Goal: Information Seeking & Learning: Learn about a topic

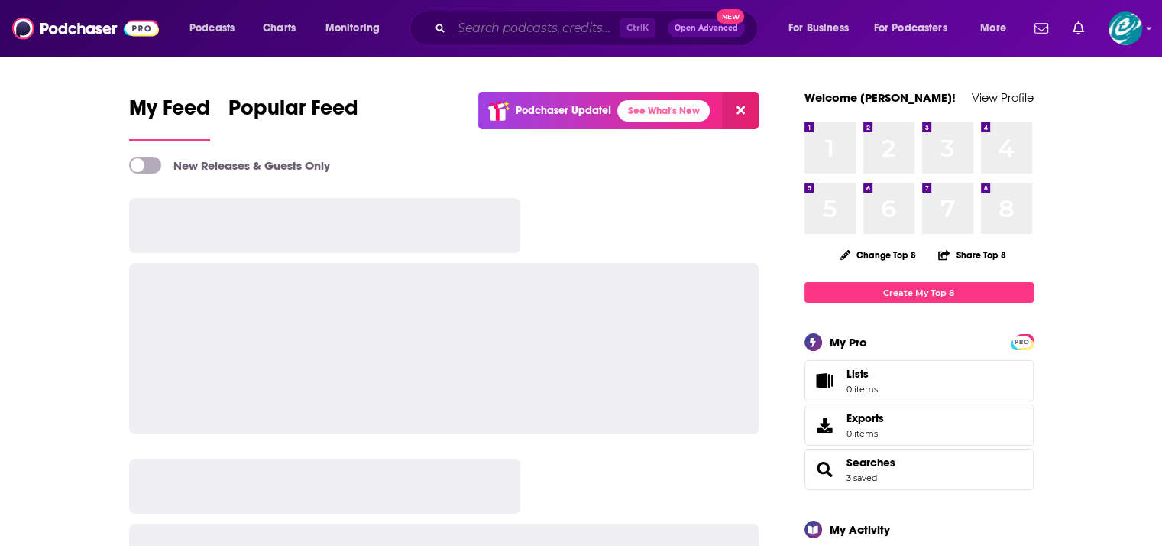
click at [482, 29] on input "Search podcasts, credits, & more..." at bounding box center [536, 28] width 168 height 24
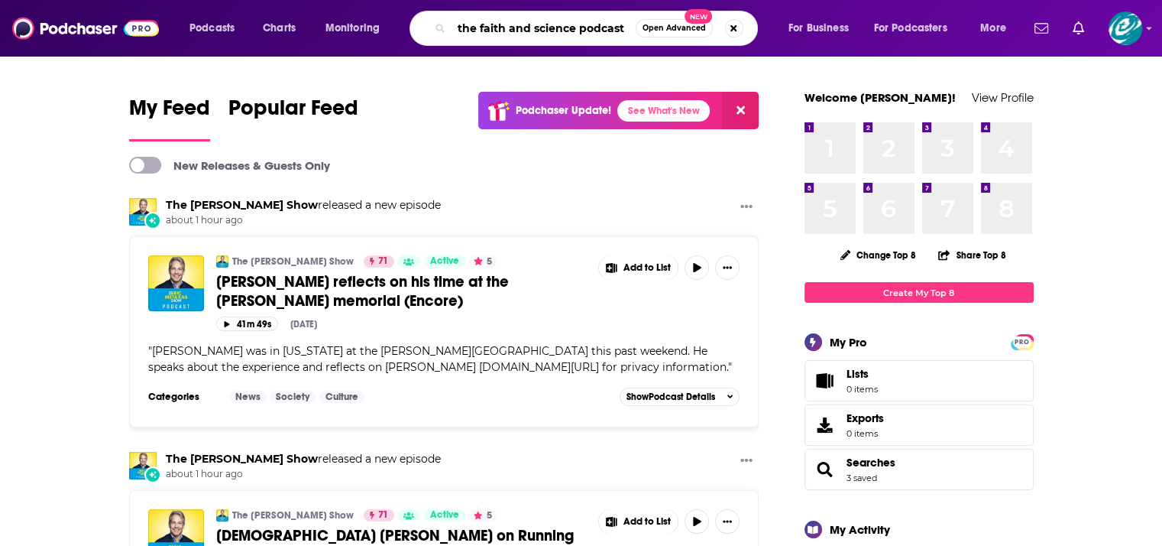
type input "the faith and science podcast"
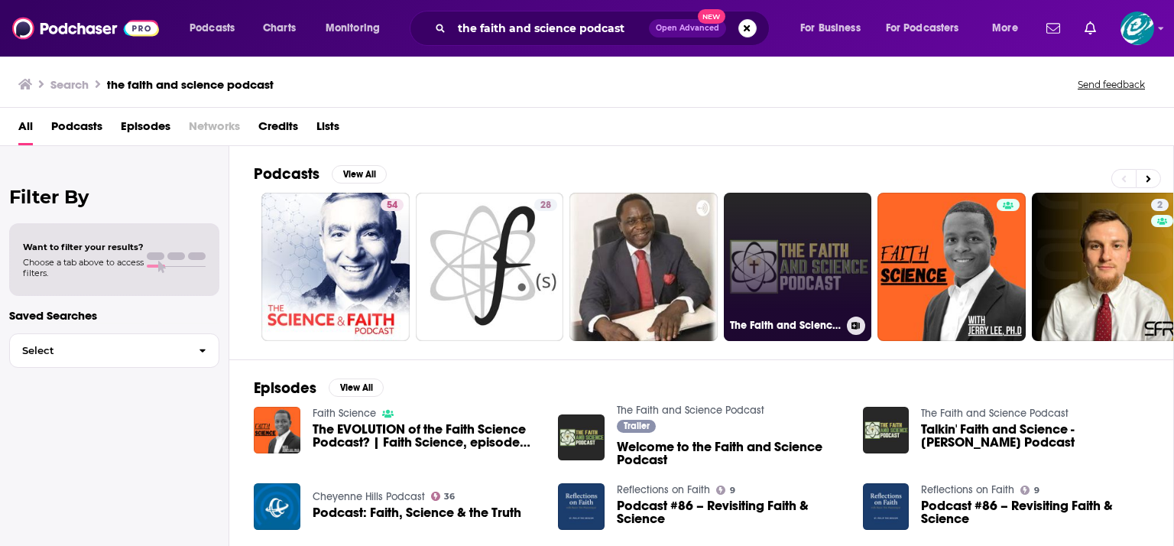
click at [813, 249] on link "The Faith and Science Podcast" at bounding box center [798, 267] width 148 height 148
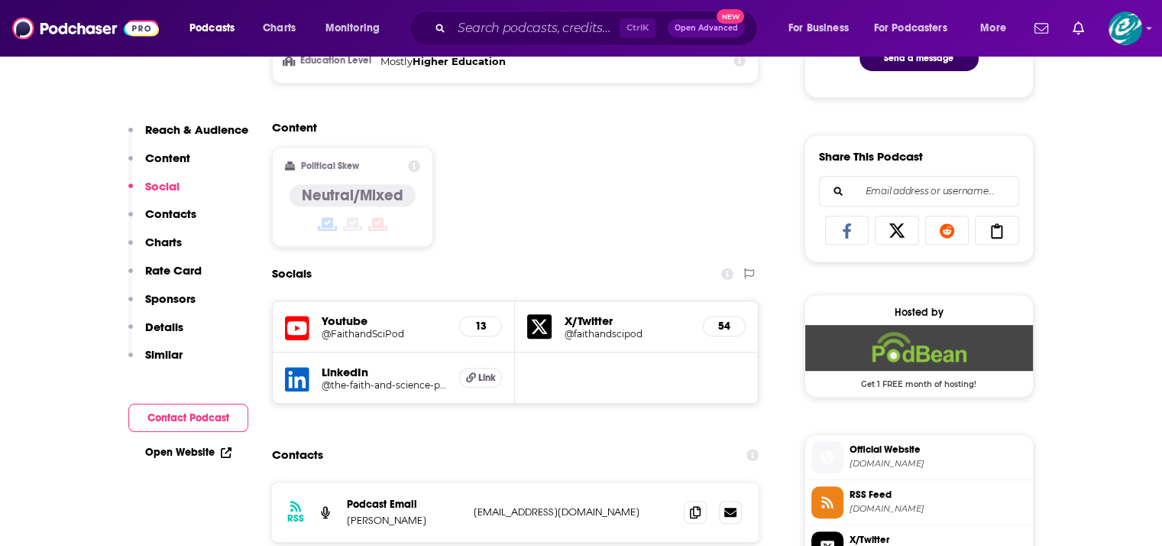
scroll to position [891, 0]
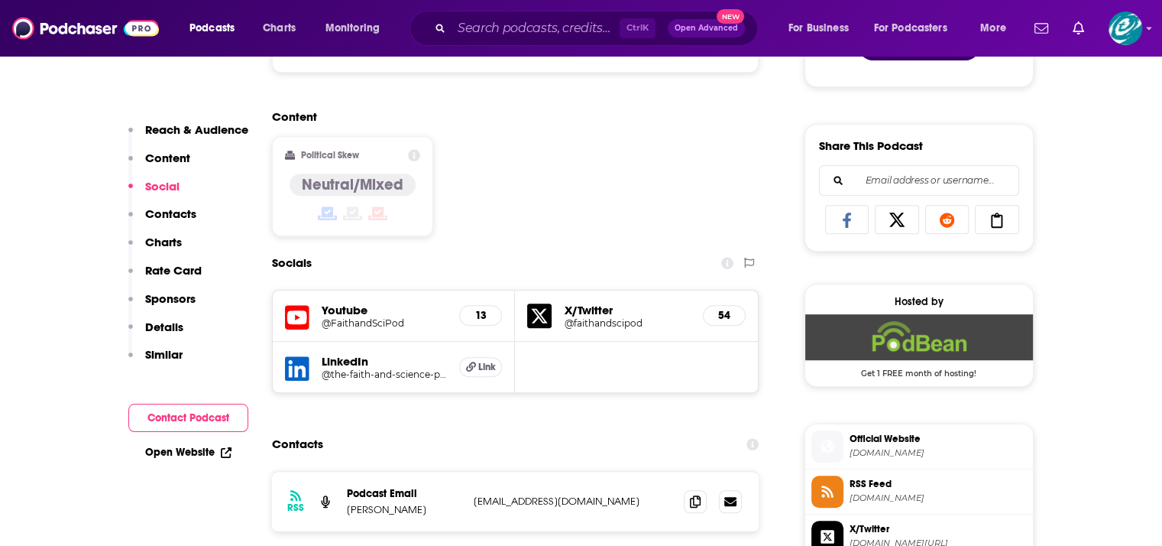
click at [298, 315] on icon at bounding box center [297, 317] width 24 height 28
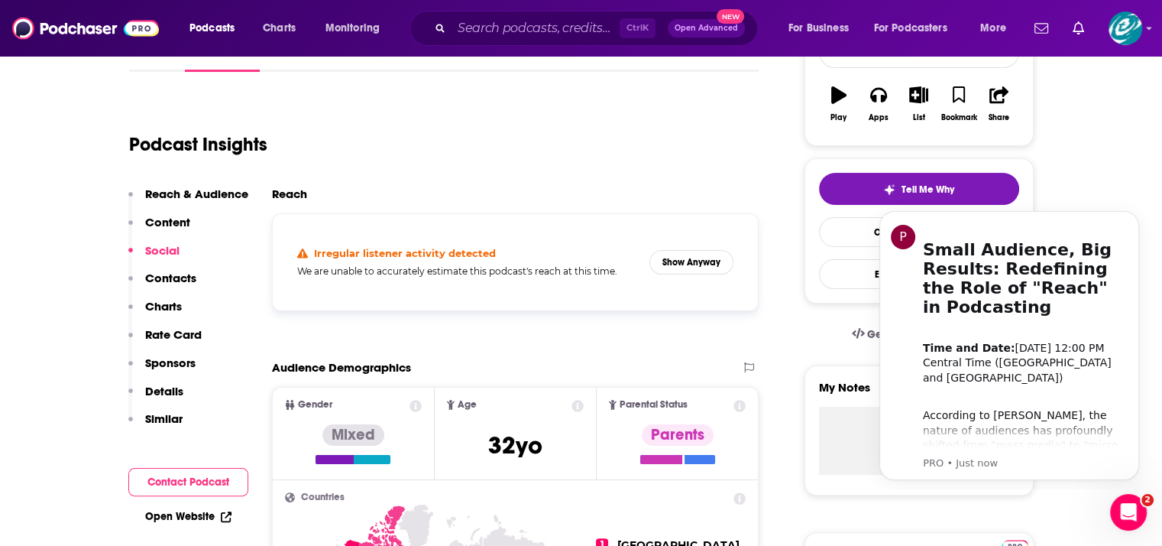
scroll to position [0, 0]
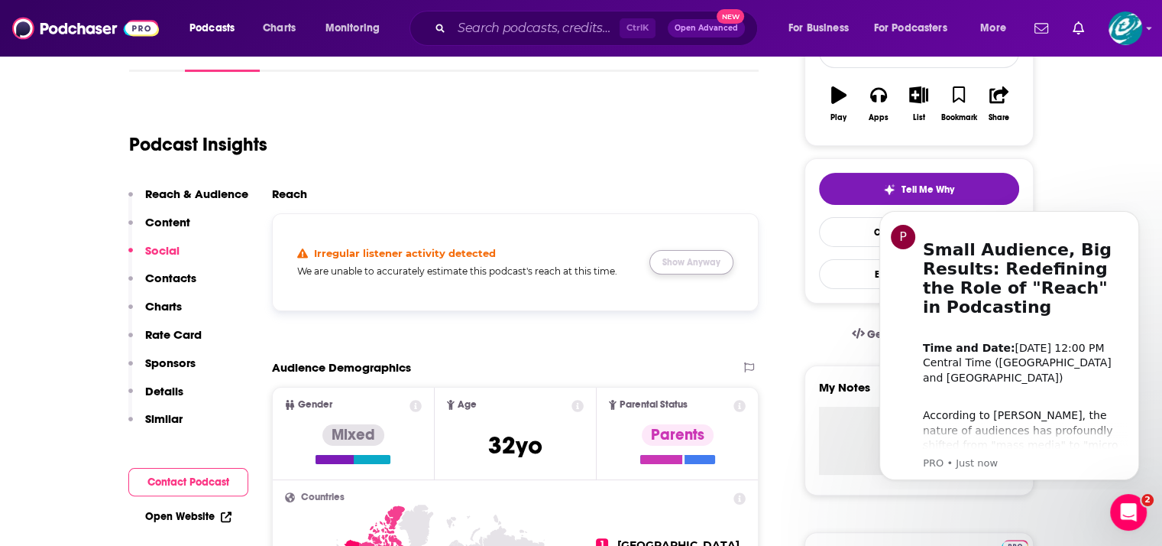
click at [673, 265] on button "Show Anyway" at bounding box center [692, 262] width 84 height 24
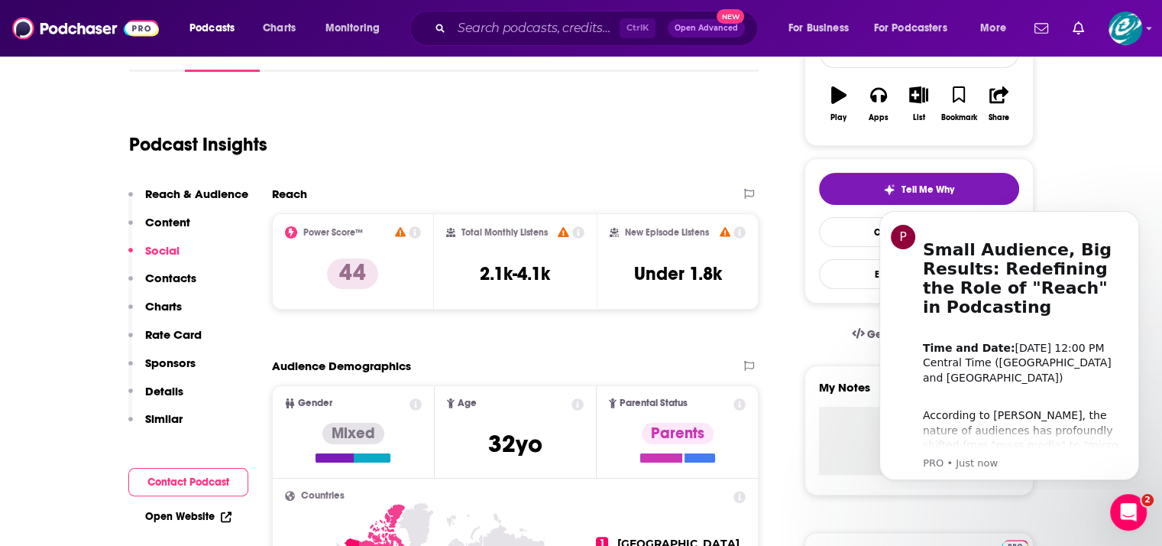
click at [589, 125] on div "Podcast Insights" at bounding box center [438, 135] width 618 height 78
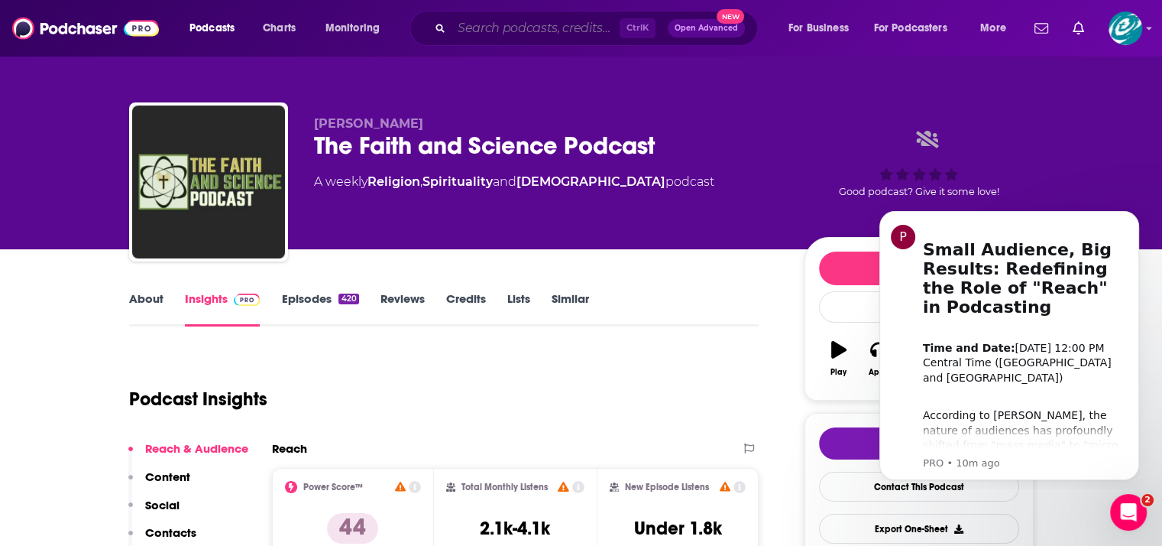
click at [515, 27] on input "Search podcasts, credits, & more..." at bounding box center [536, 28] width 168 height 24
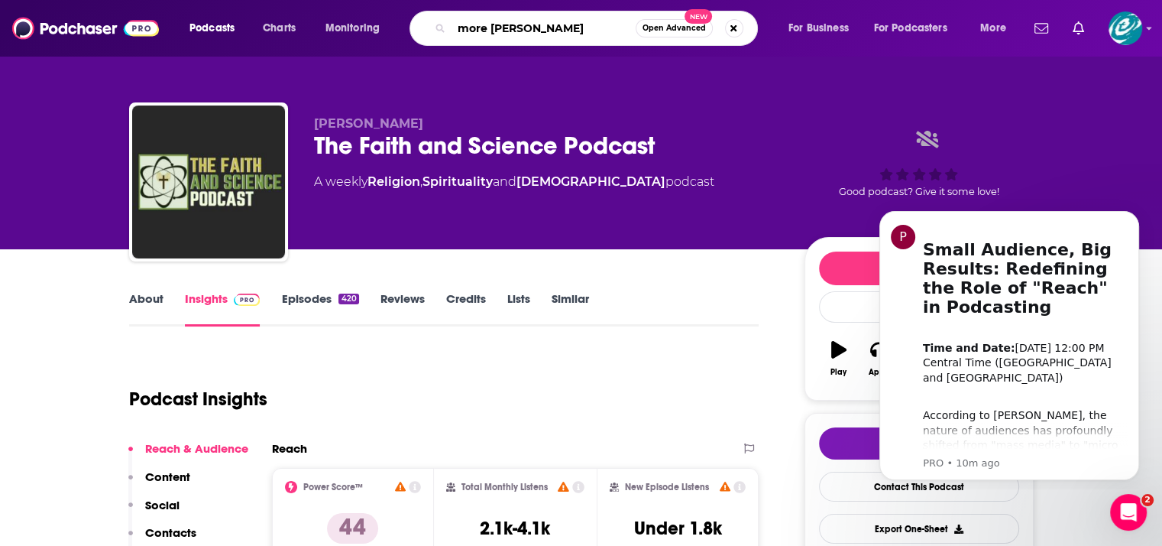
type input "more [DEMOGRAPHIC_DATA]"
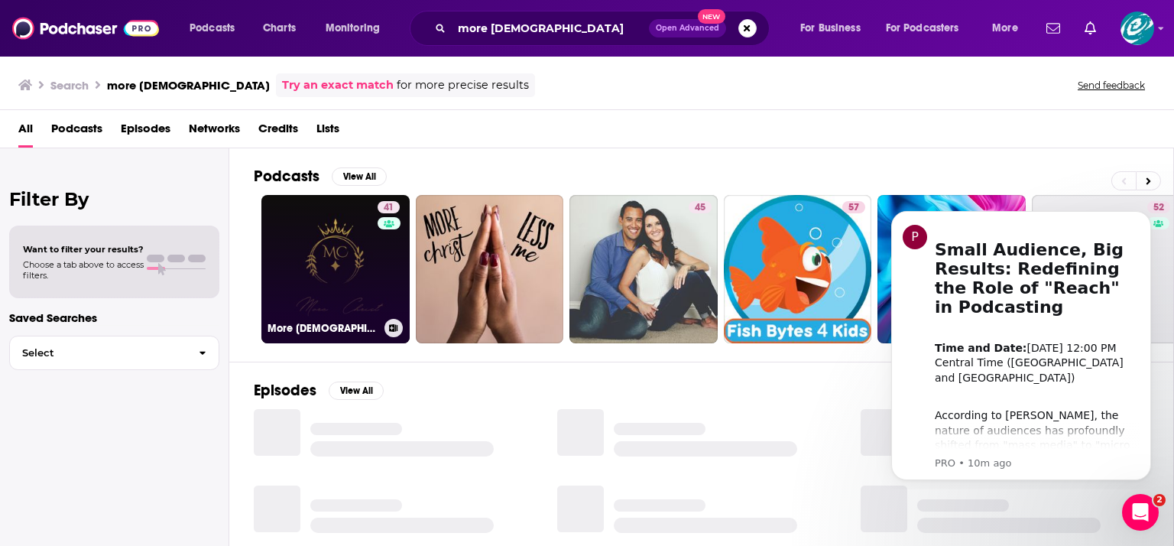
click at [332, 232] on link "41 More [DEMOGRAPHIC_DATA]" at bounding box center [335, 269] width 148 height 148
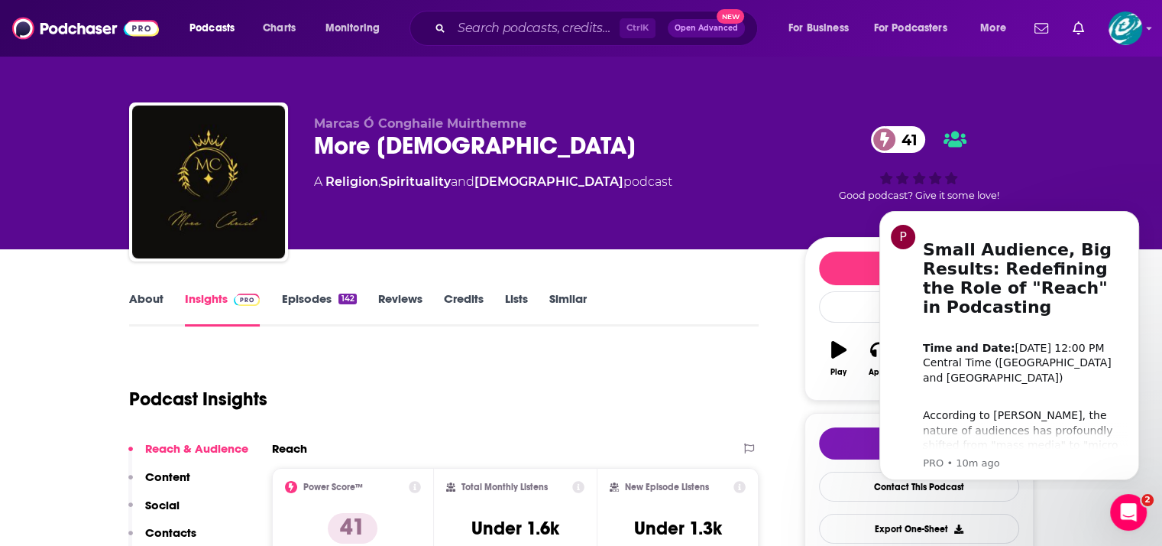
click at [620, 375] on div "Podcast Insights" at bounding box center [438, 390] width 618 height 78
